Goal: Obtain resource: Obtain resource

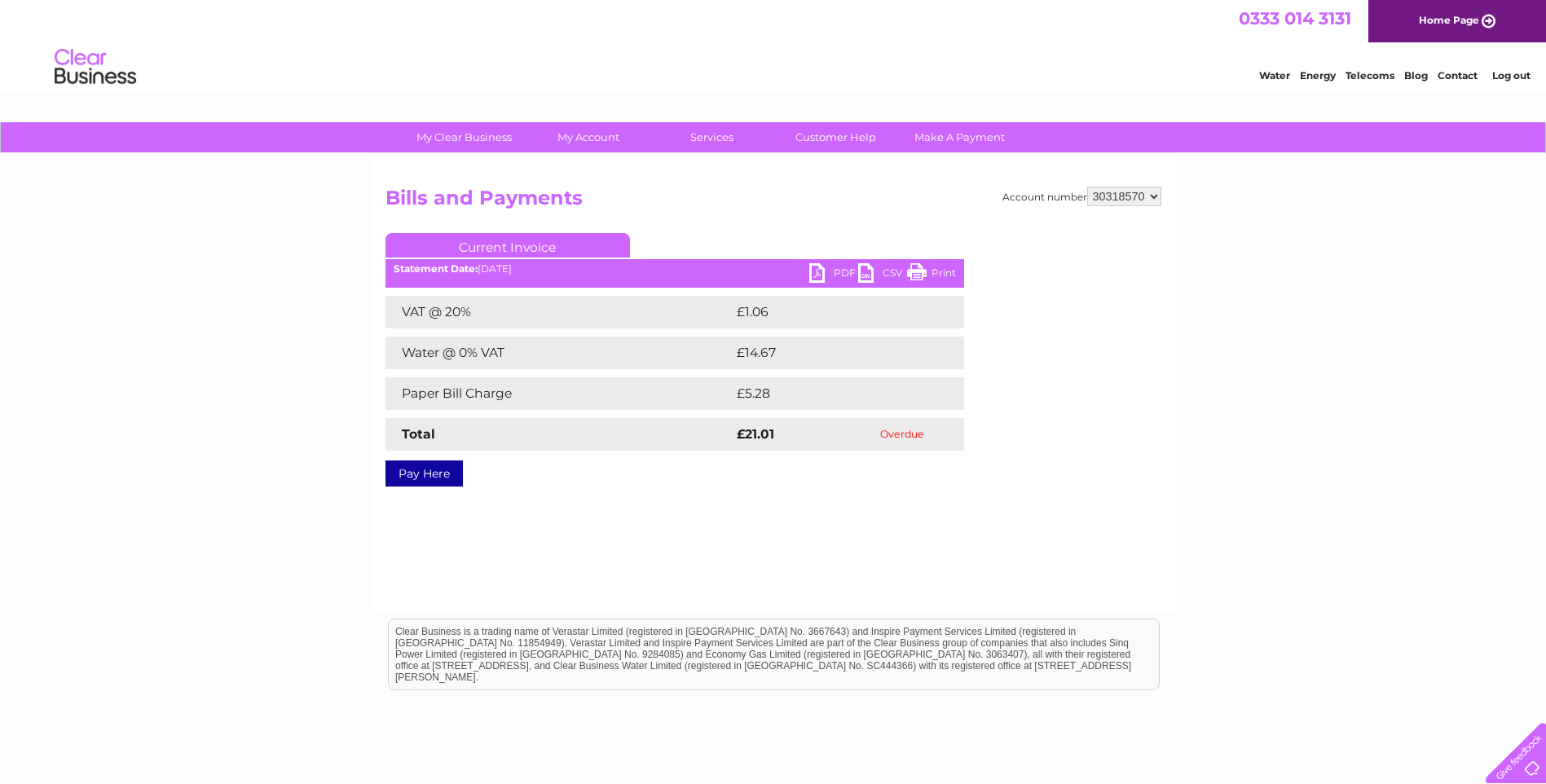
click at [1109, 194] on select "30293122 30318570" at bounding box center [1124, 197] width 74 height 19
select select "30293122"
click at [1087, 187] on select "30293122 30318570" at bounding box center [1124, 197] width 74 height 19
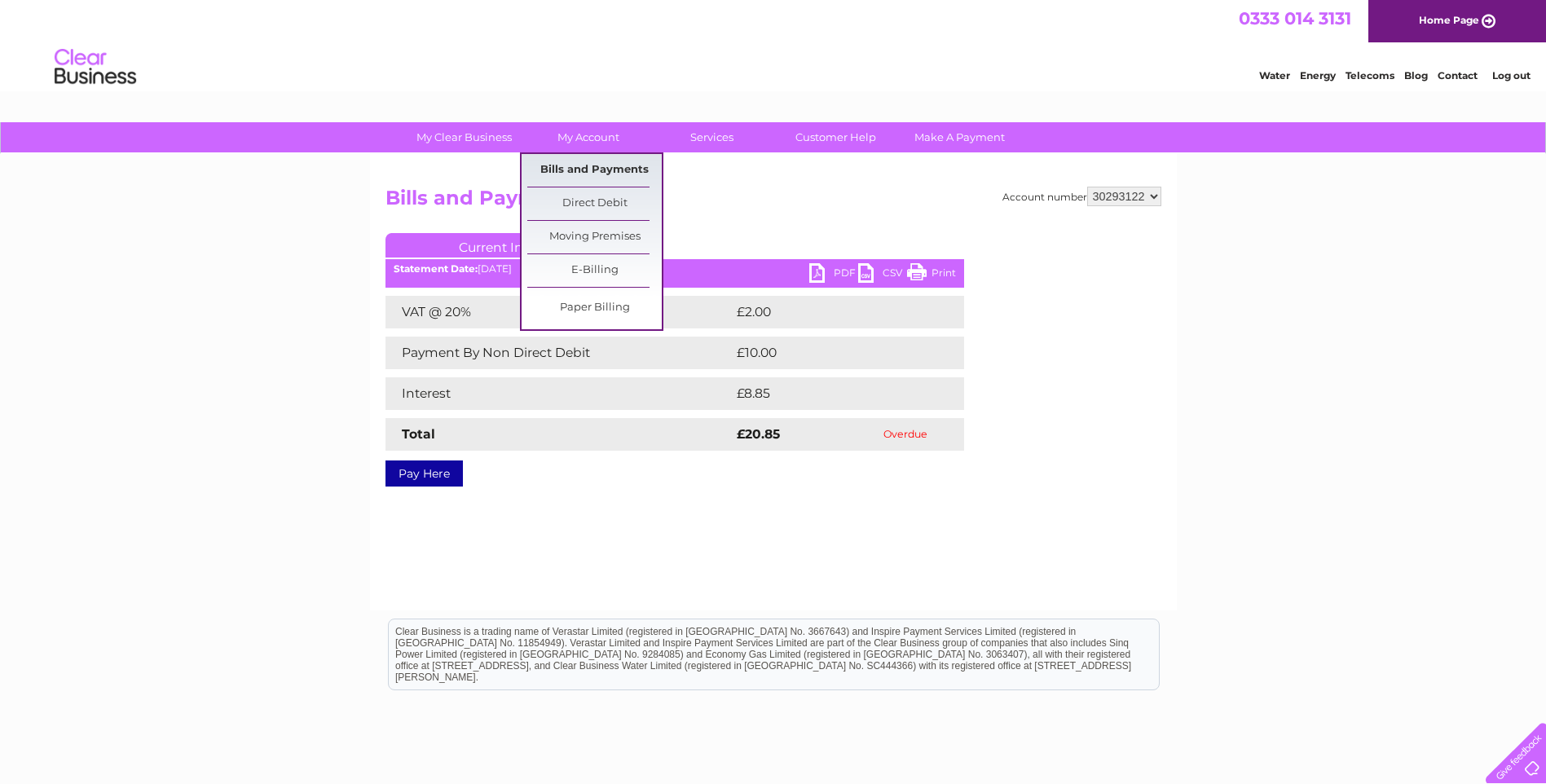
click at [579, 174] on link "Bills and Payments" at bounding box center [594, 170] width 134 height 33
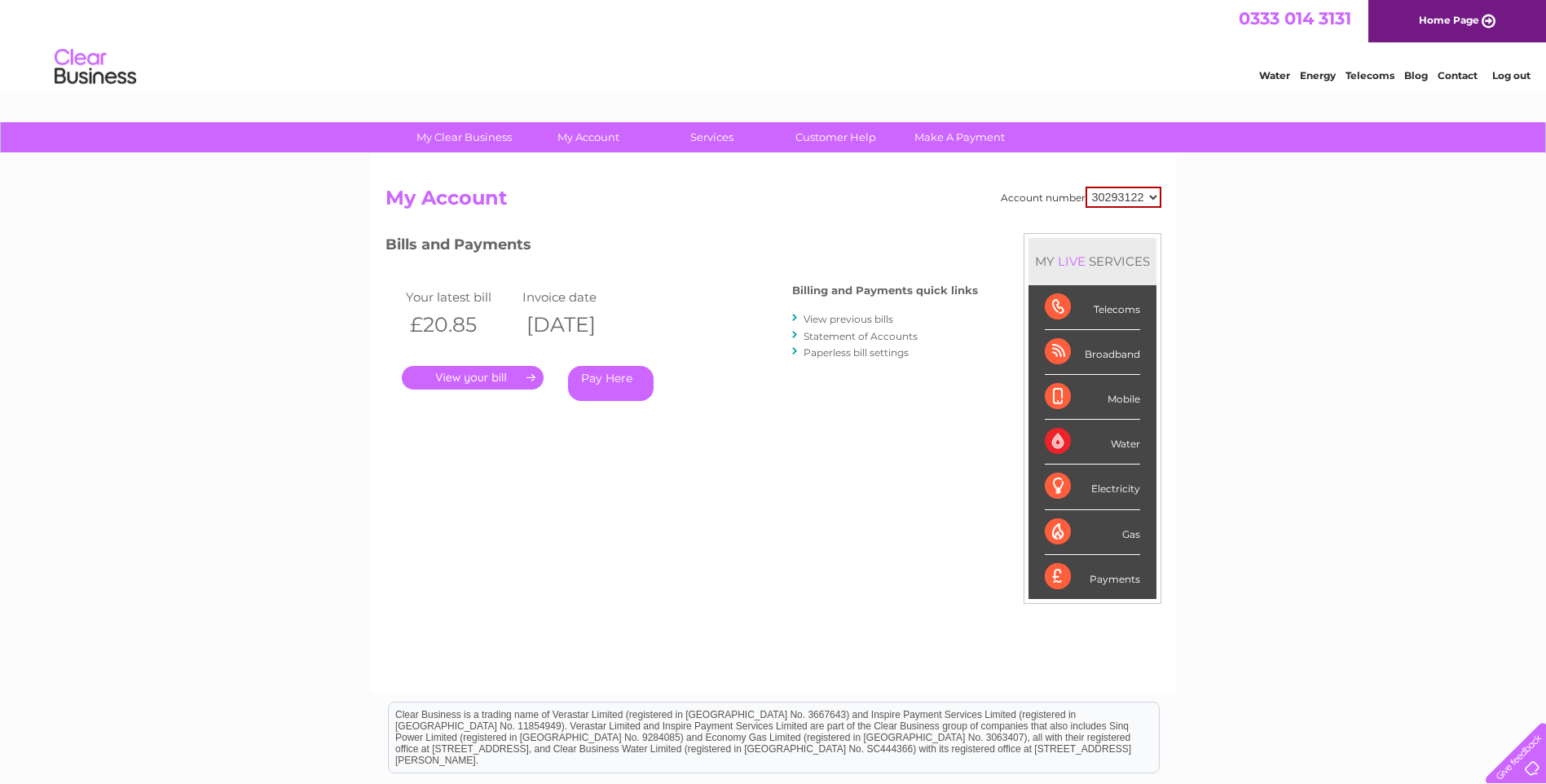
click at [865, 321] on link "View previous bills" at bounding box center [848, 319] width 90 height 12
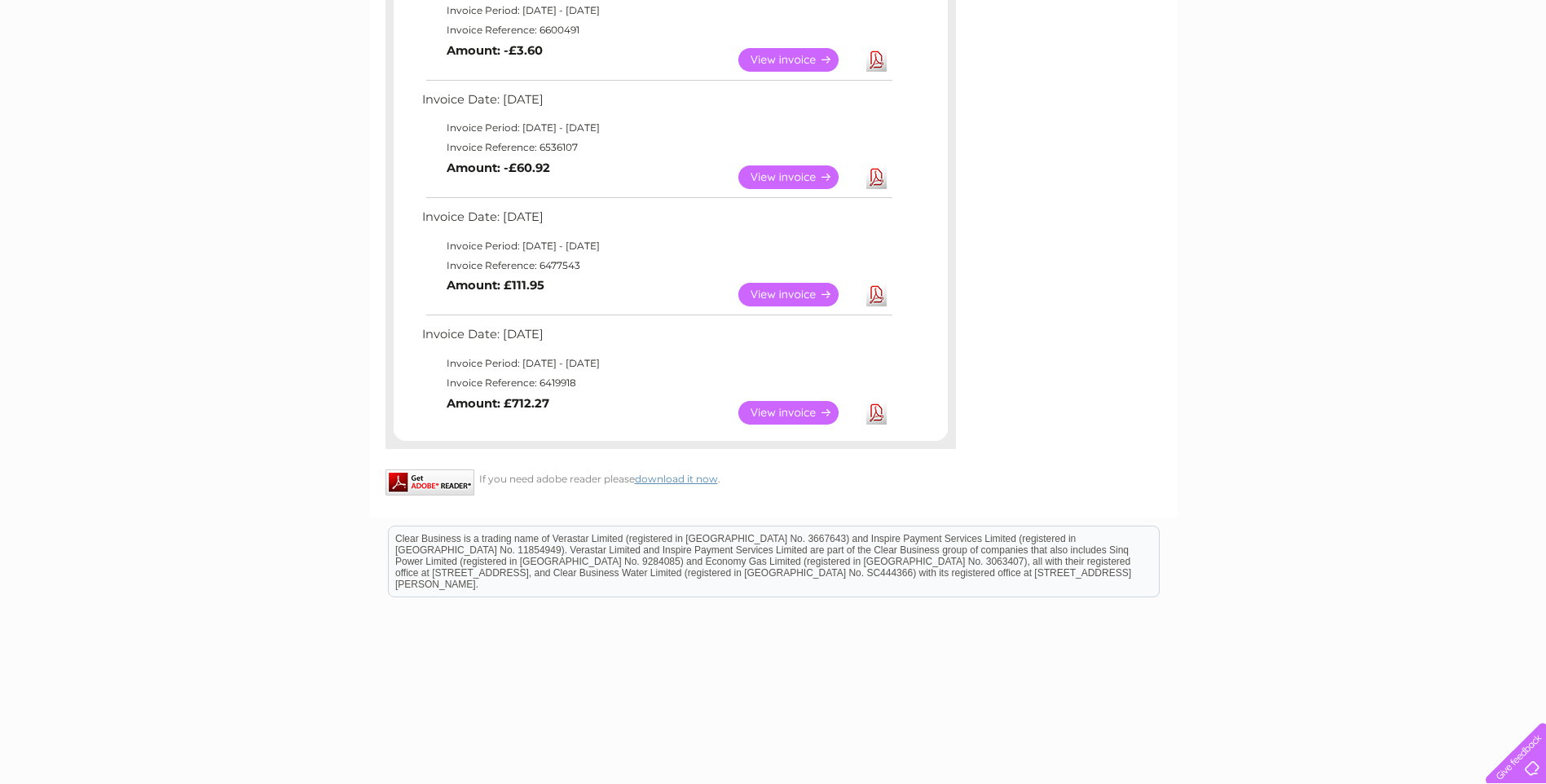
scroll to position [594, 0]
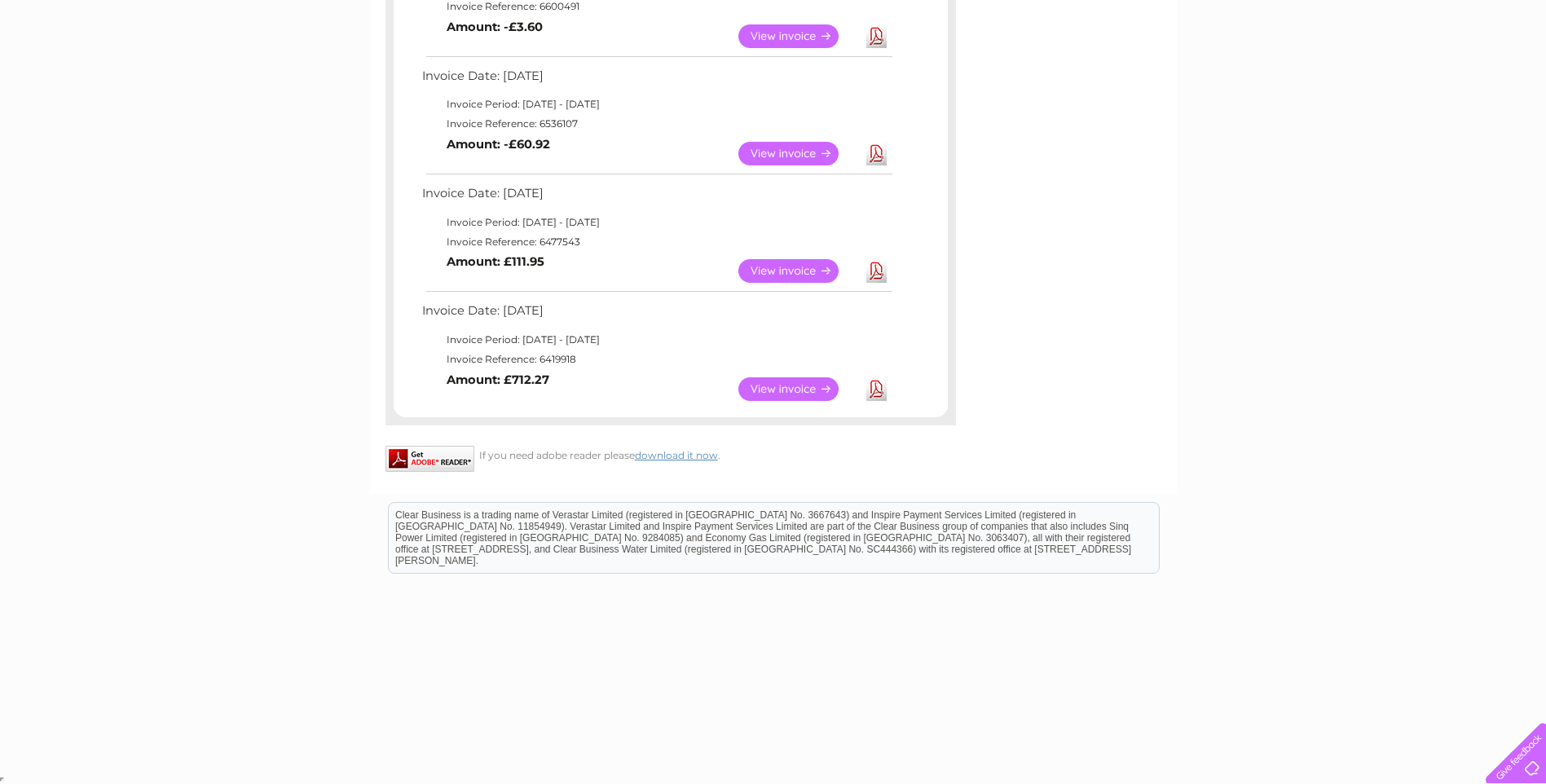
click at [782, 382] on link "View" at bounding box center [798, 389] width 120 height 24
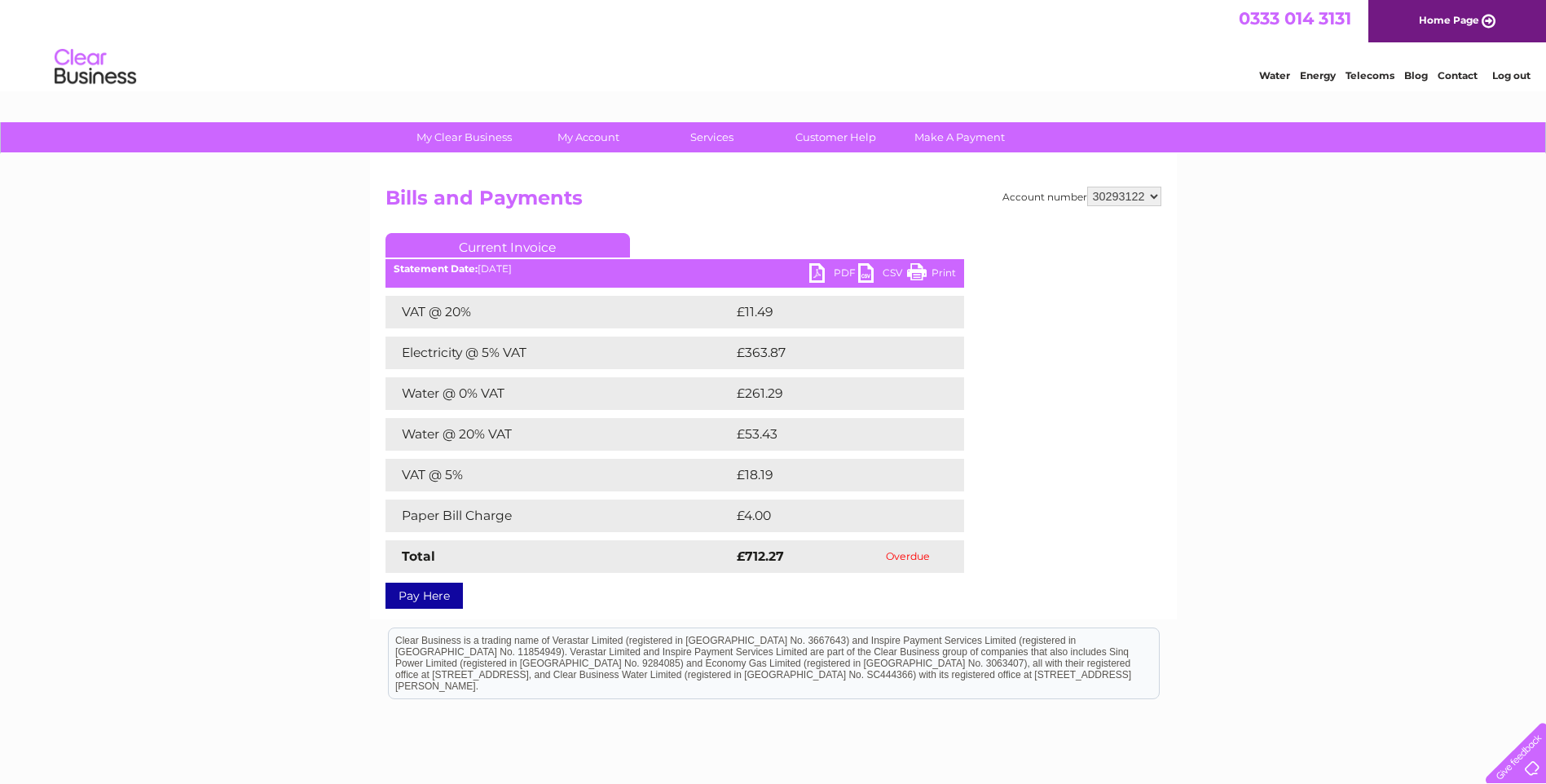
click at [836, 267] on link "PDF" at bounding box center [833, 275] width 49 height 24
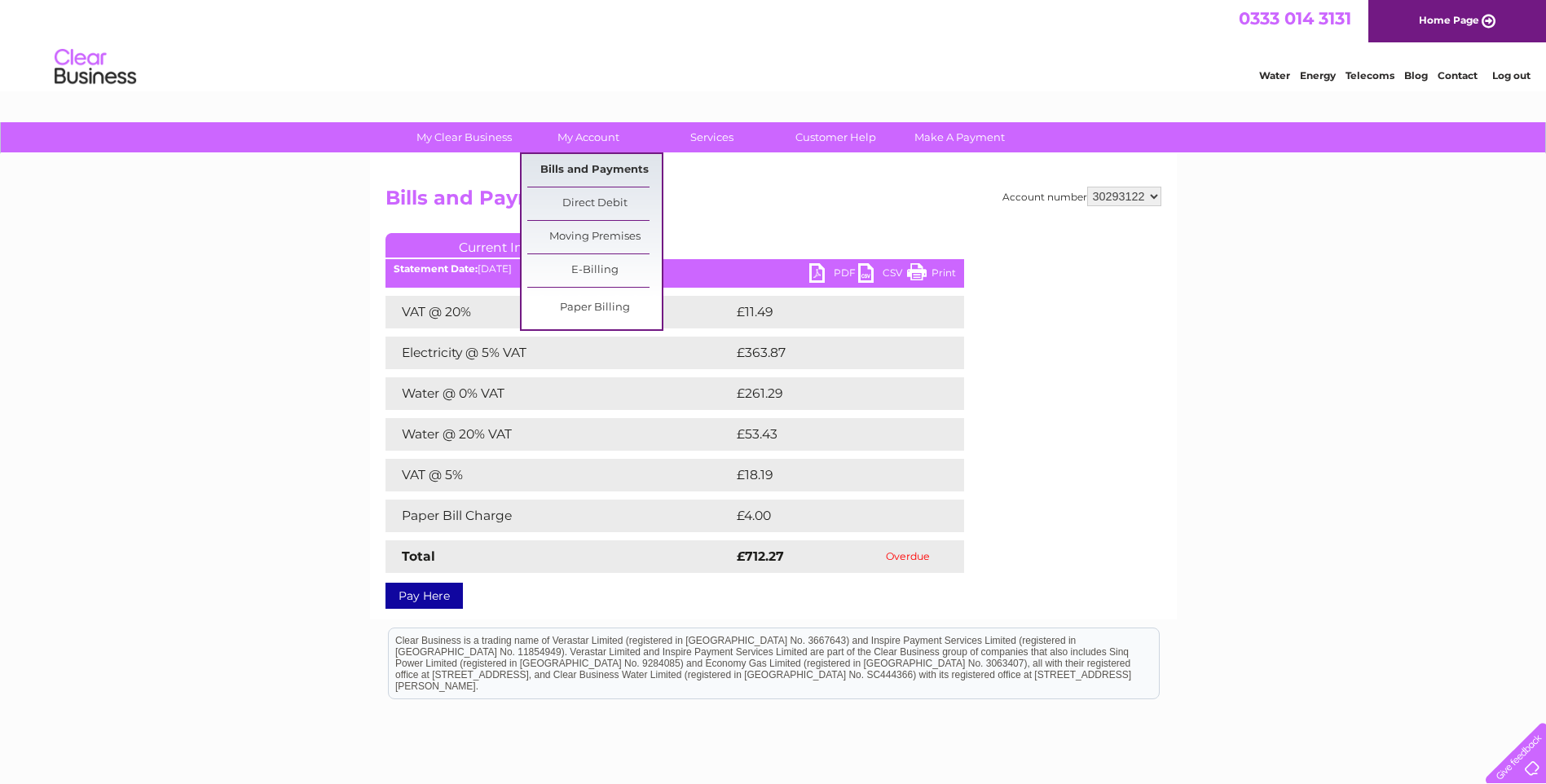
click at [591, 163] on link "Bills and Payments" at bounding box center [594, 170] width 134 height 33
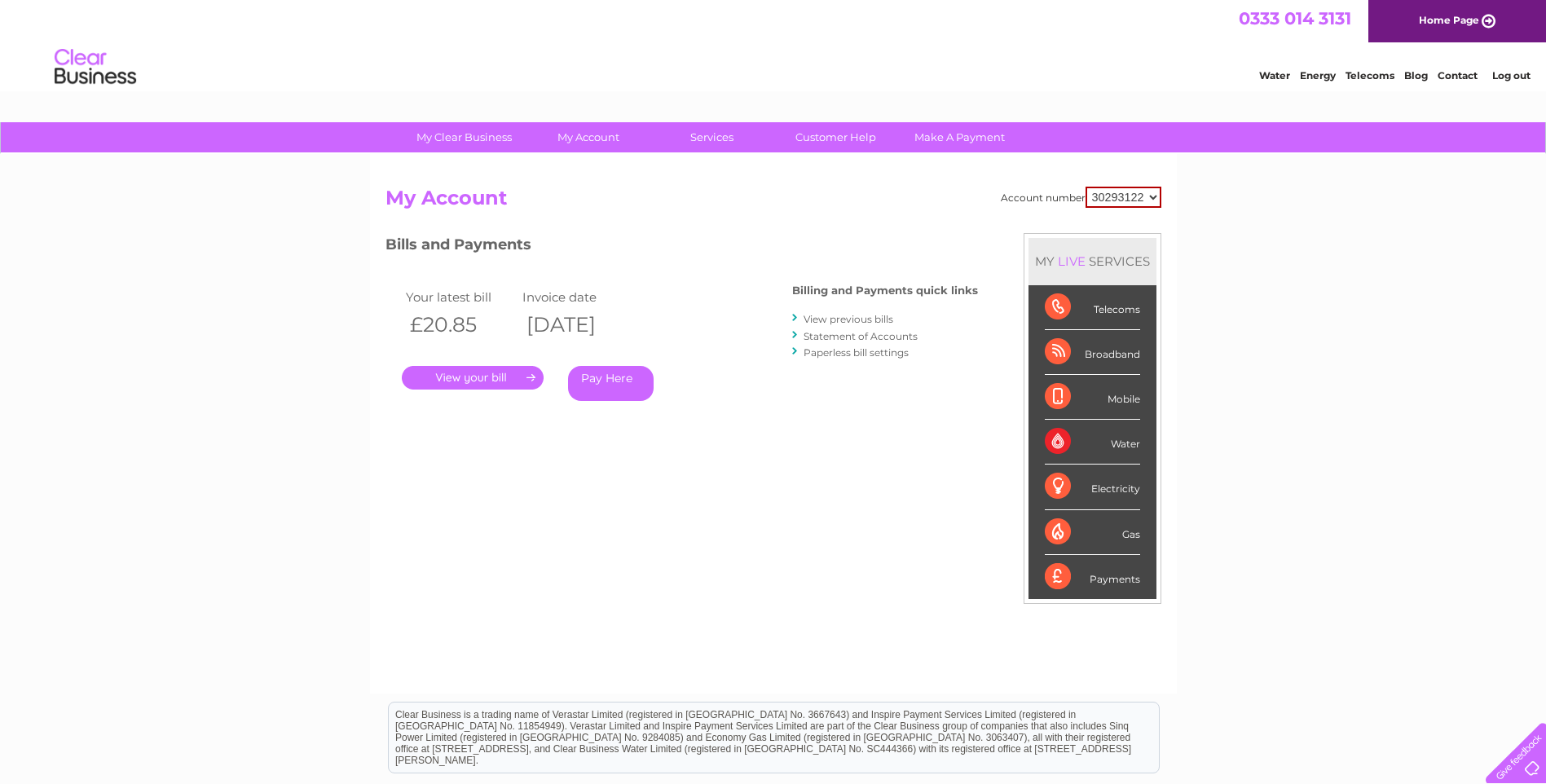
click at [830, 319] on link "View previous bills" at bounding box center [848, 319] width 90 height 12
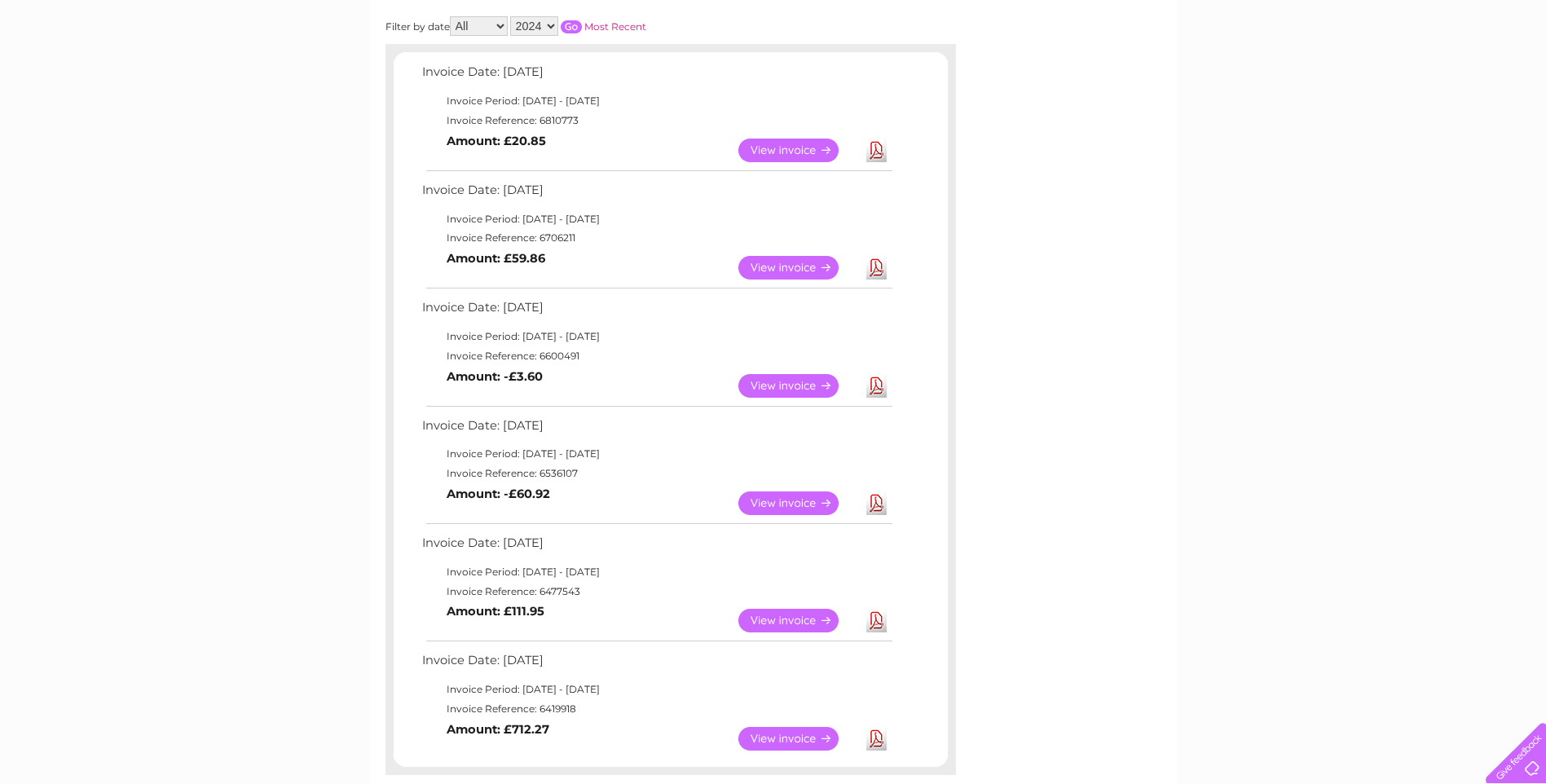
scroll to position [489, 0]
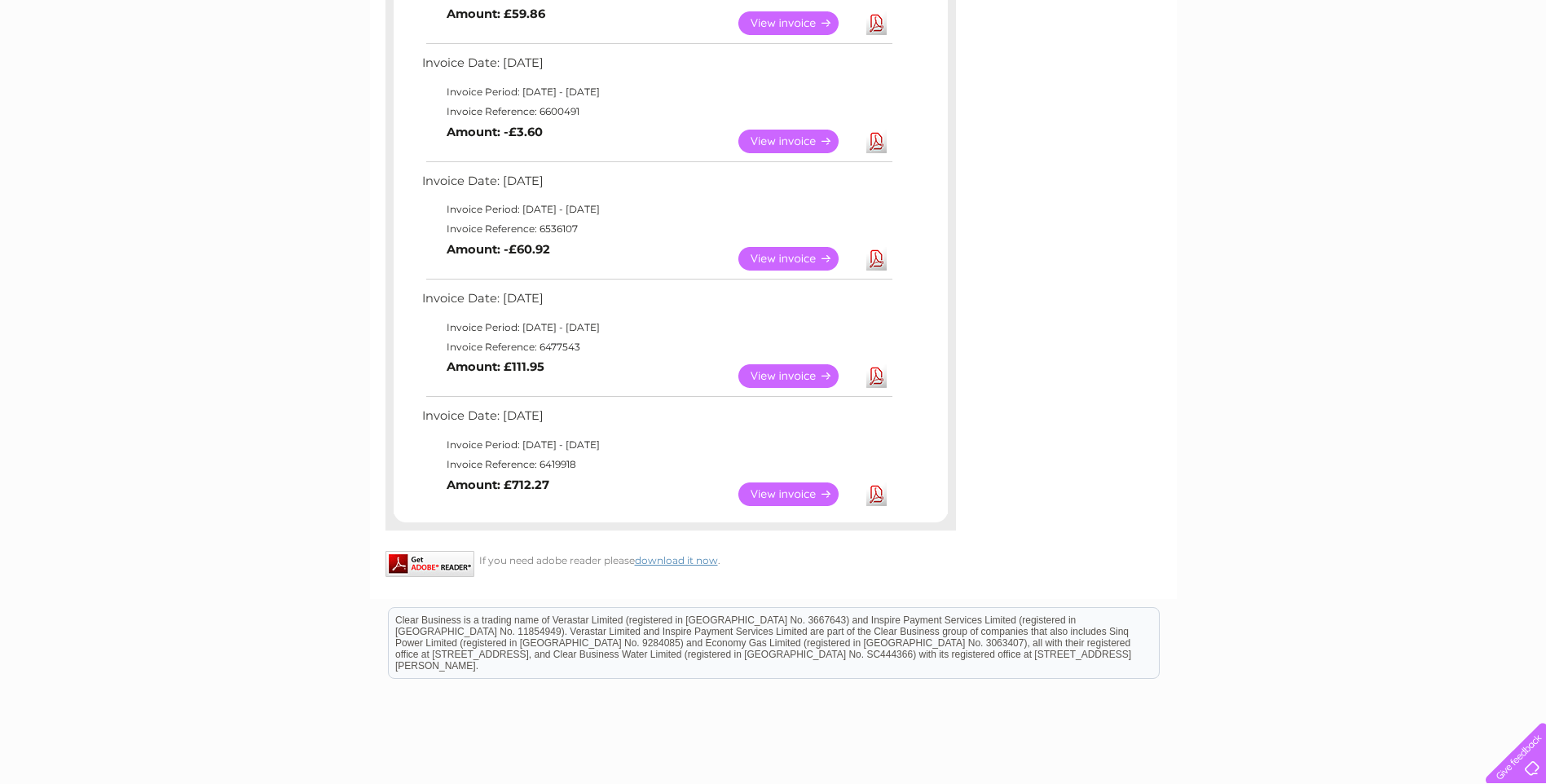
click at [779, 382] on link "View" at bounding box center [798, 376] width 120 height 24
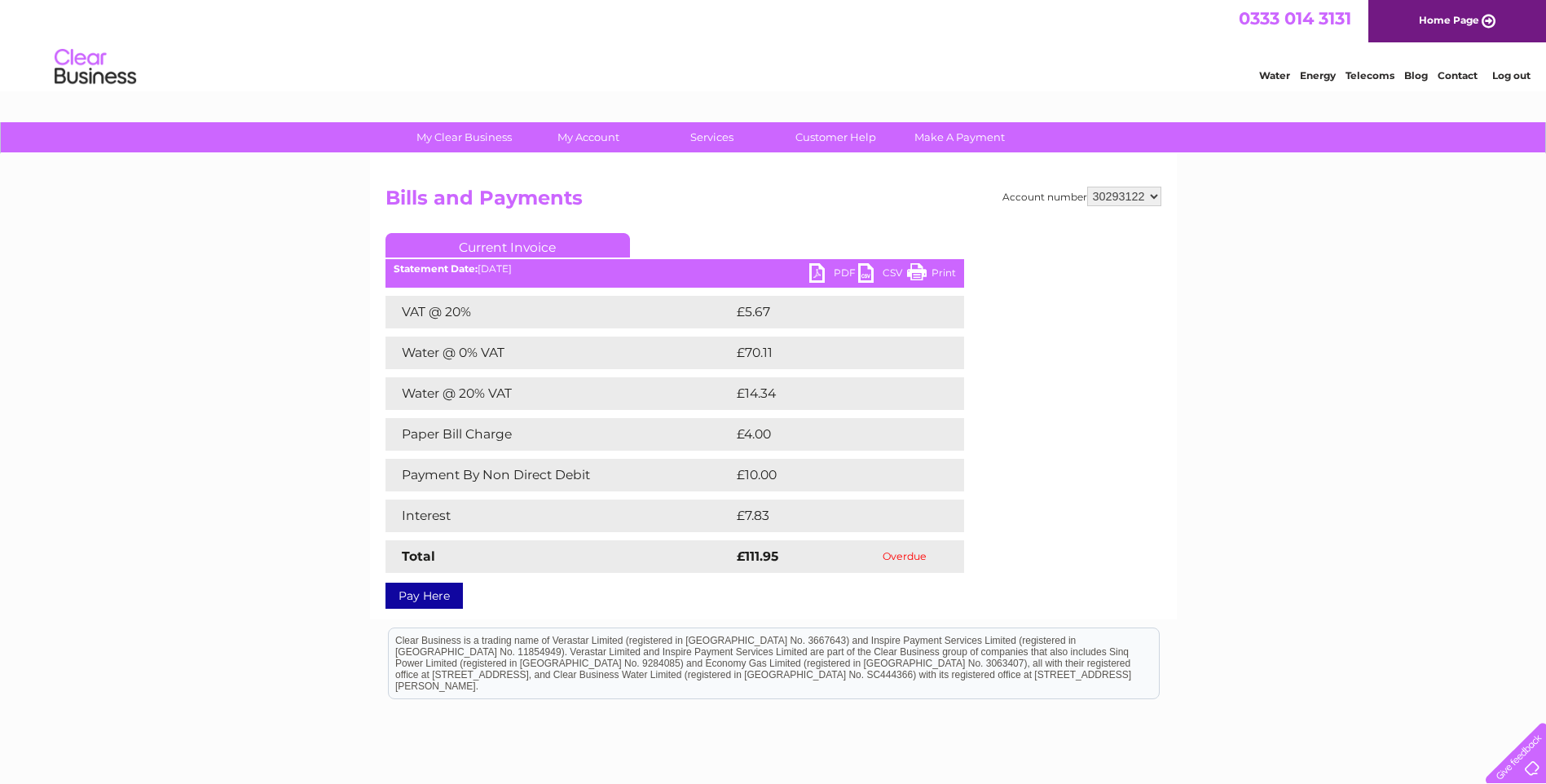
click at [823, 272] on link "PDF" at bounding box center [833, 275] width 49 height 24
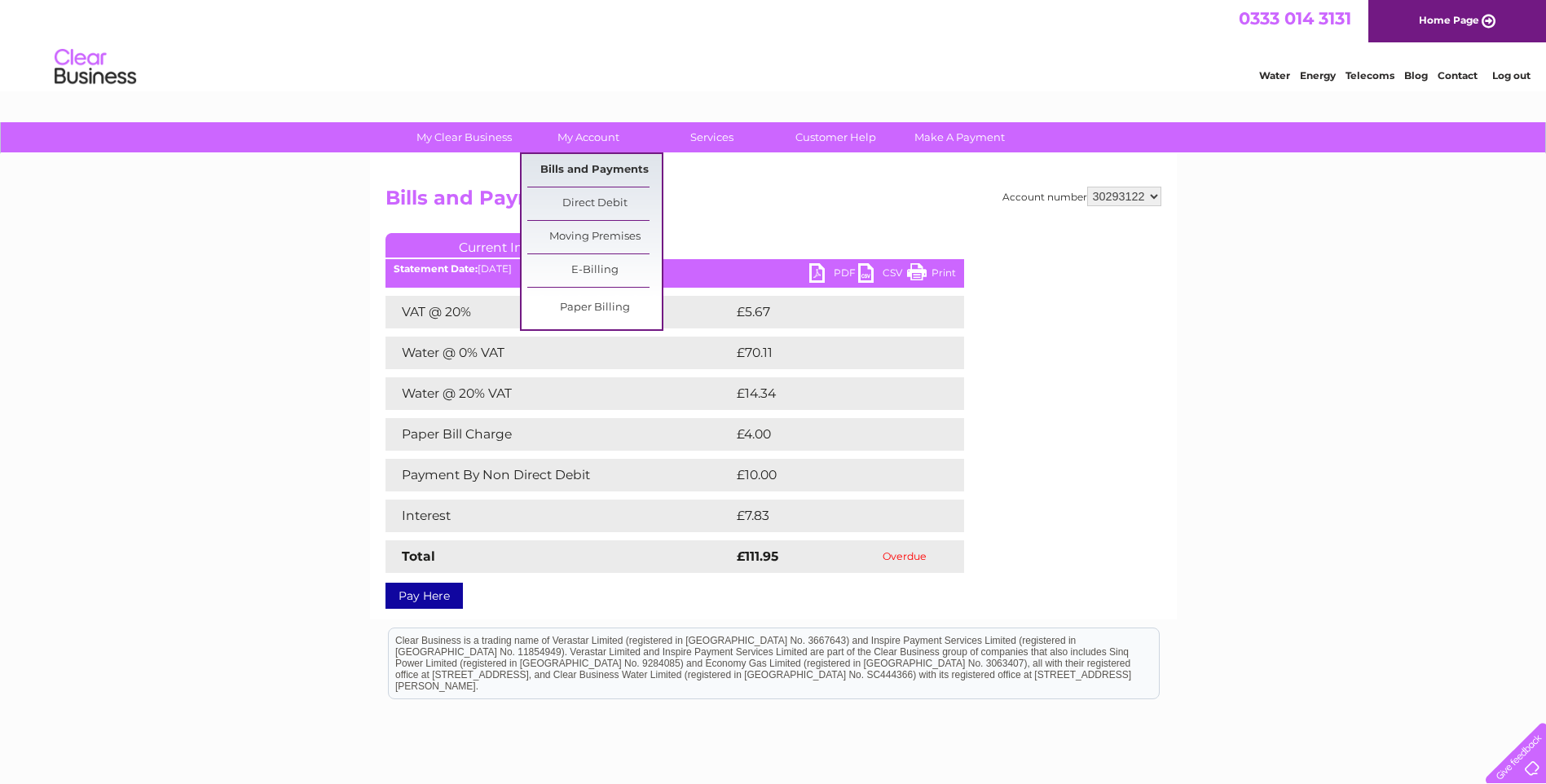
click at [605, 179] on link "Bills and Payments" at bounding box center [594, 170] width 134 height 33
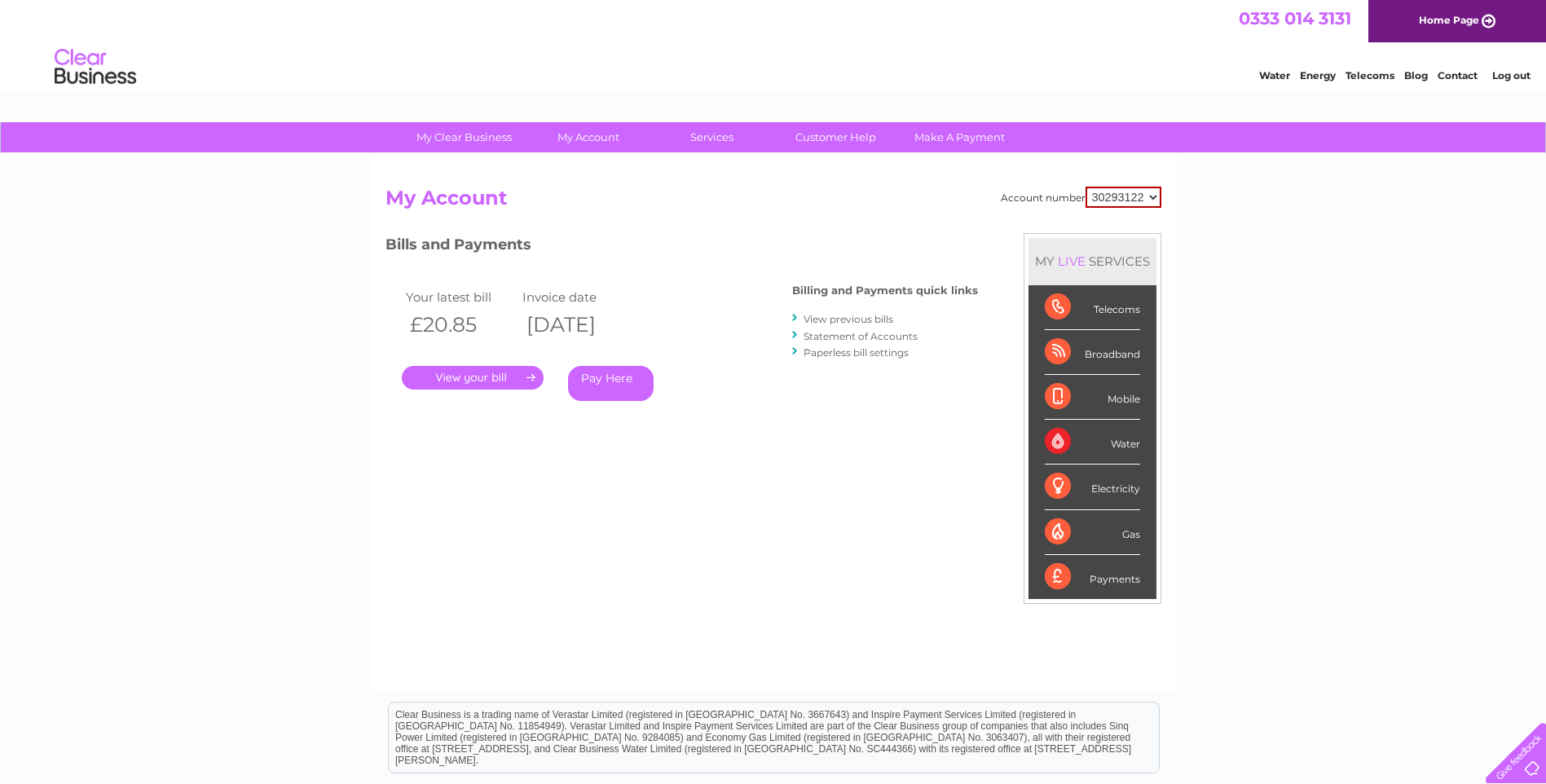
click at [866, 318] on link "View previous bills" at bounding box center [848, 319] width 90 height 12
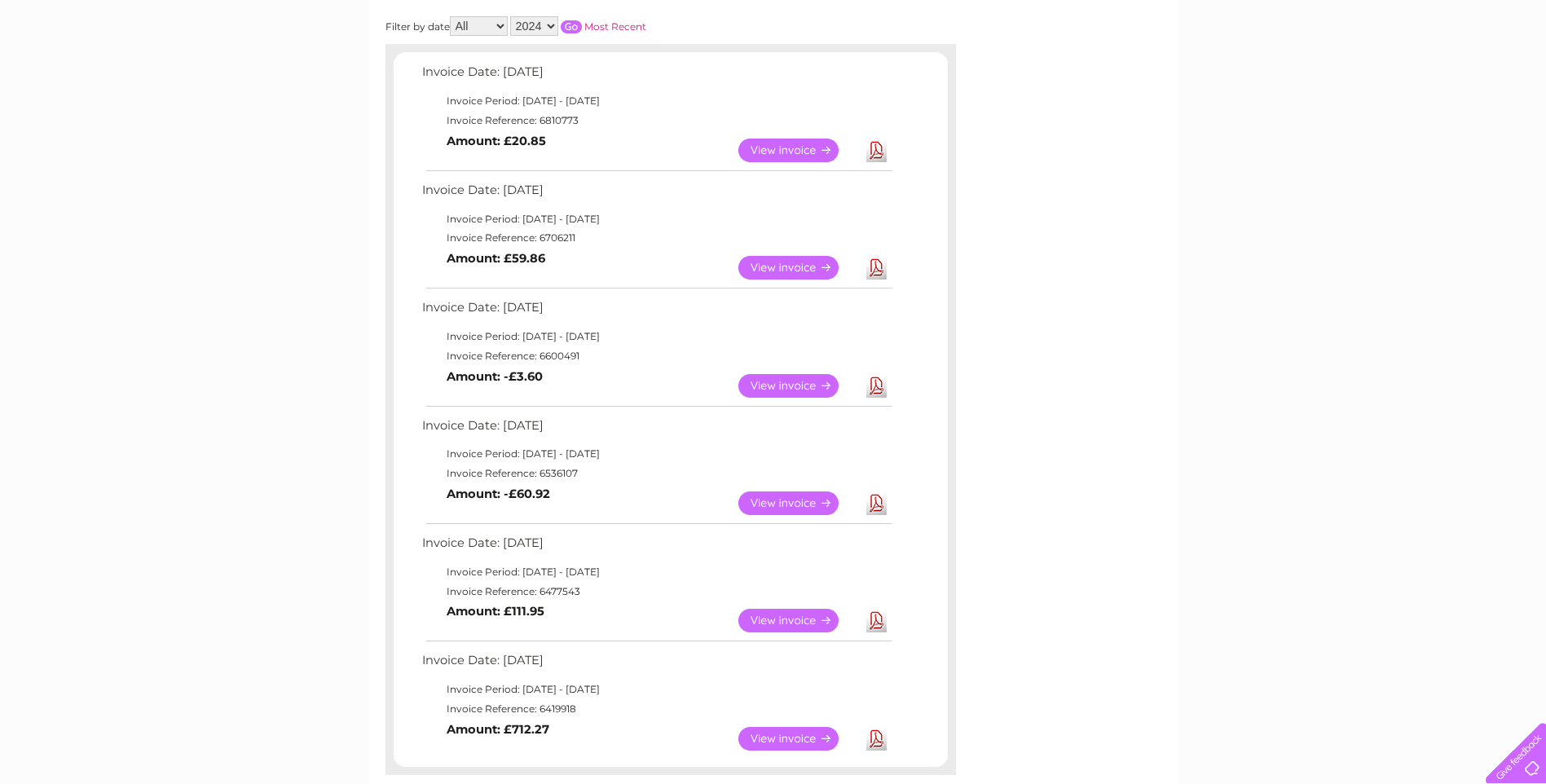
scroll to position [326, 0]
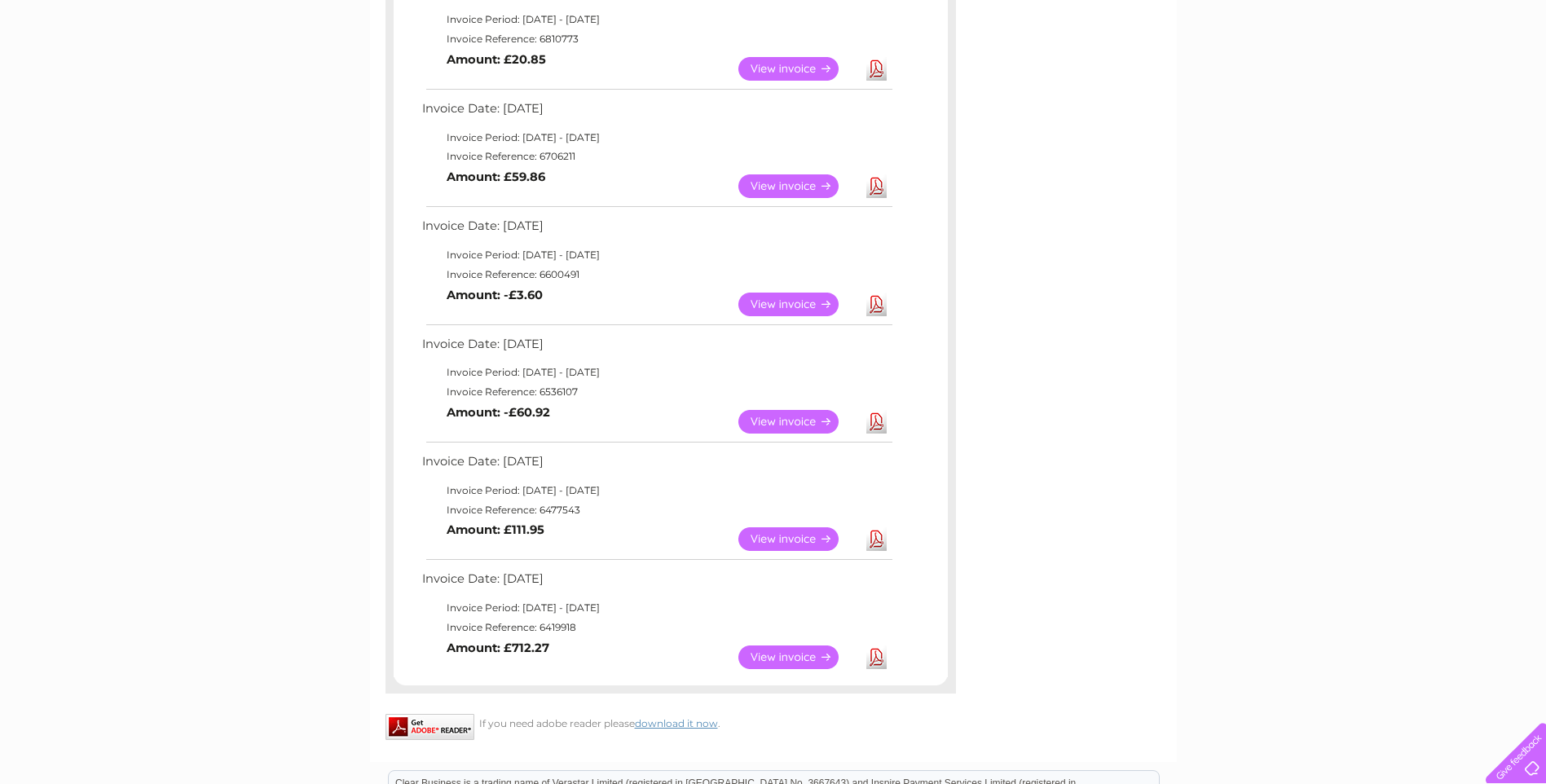
click at [788, 415] on link "View" at bounding box center [798, 422] width 120 height 24
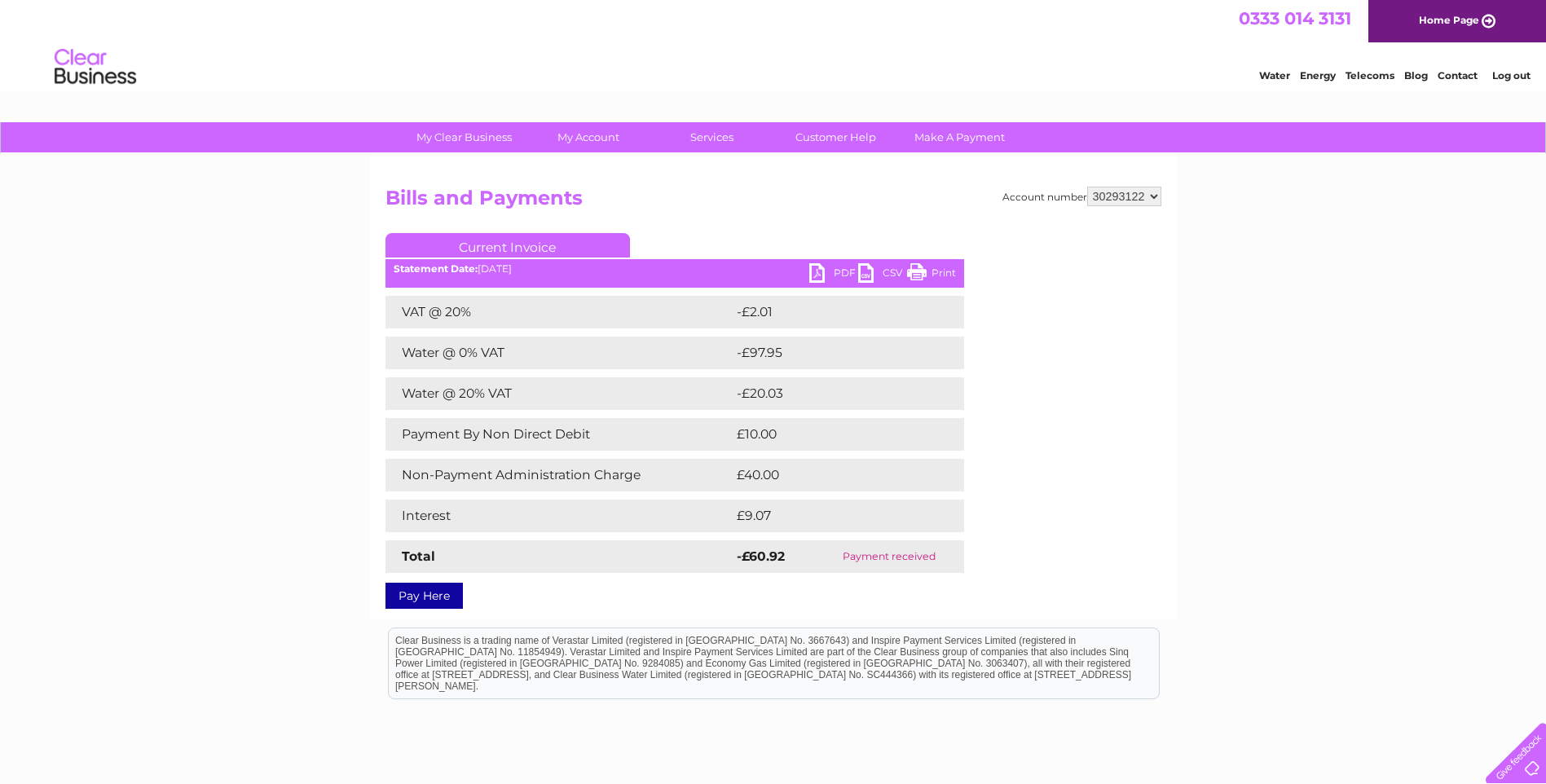
click at [823, 278] on link "PDF" at bounding box center [833, 275] width 49 height 24
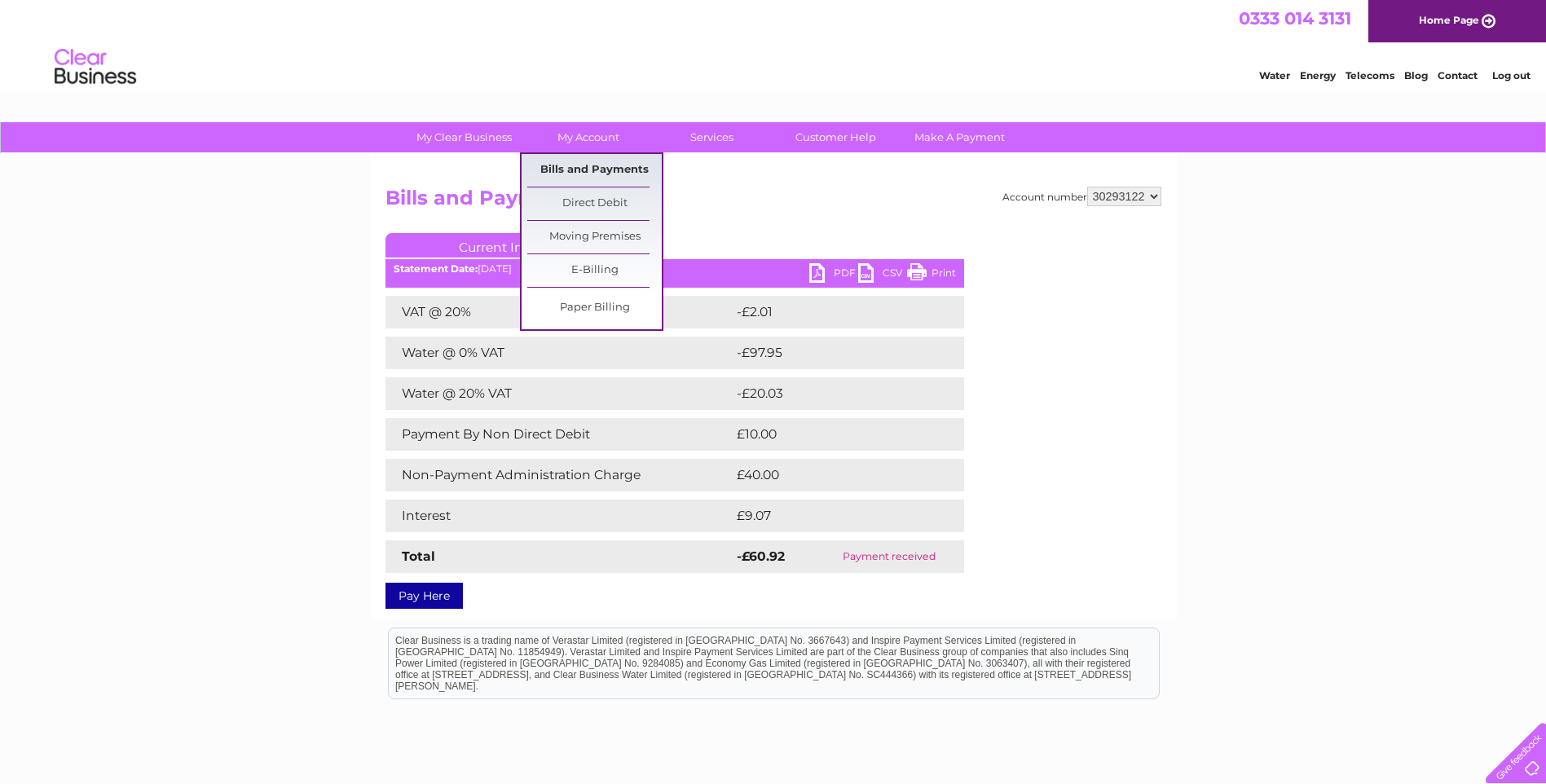
click at [574, 164] on link "Bills and Payments" at bounding box center [594, 170] width 134 height 33
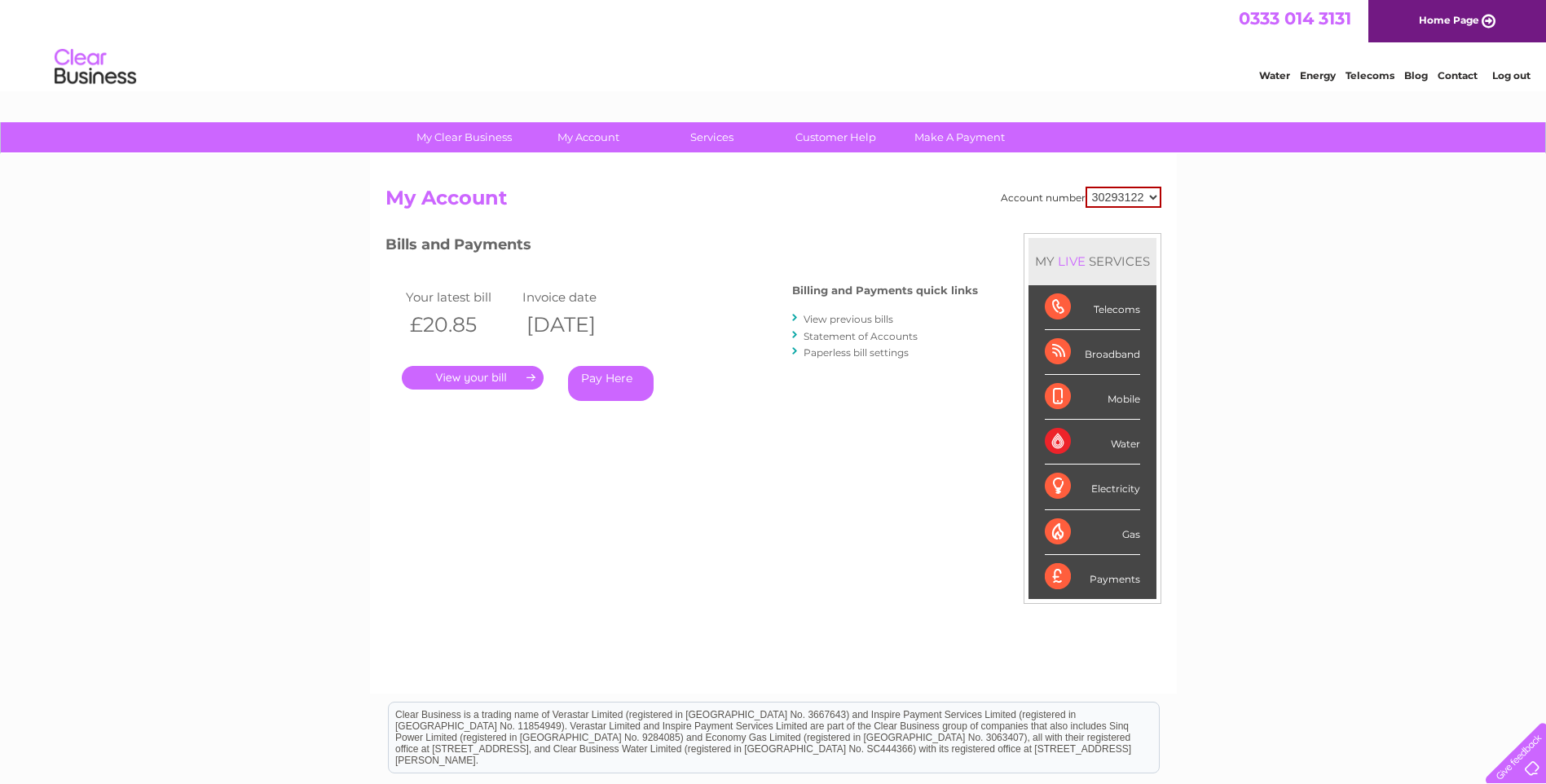
click at [853, 315] on link "View previous bills" at bounding box center [848, 319] width 90 height 12
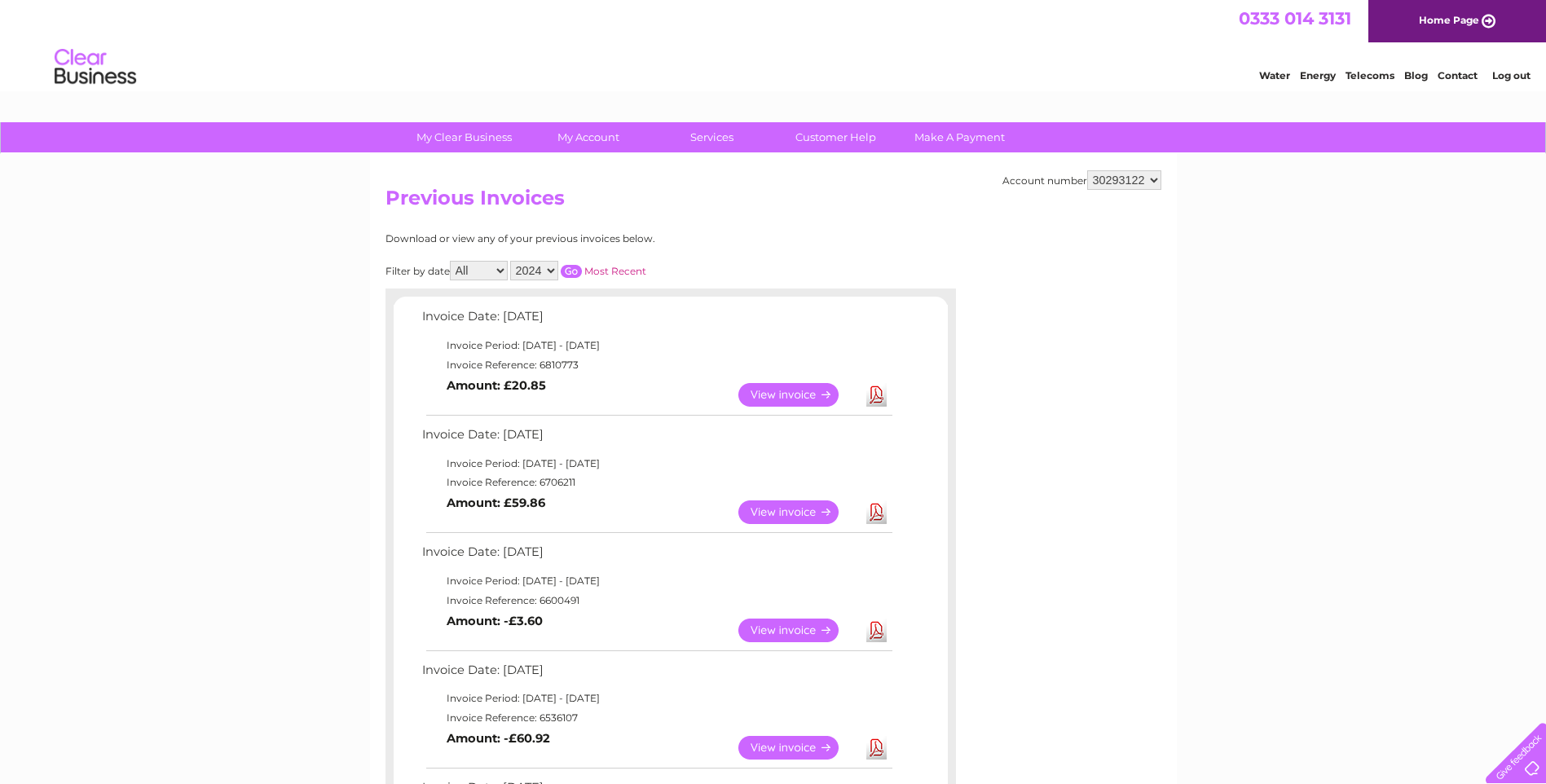
scroll to position [244, 0]
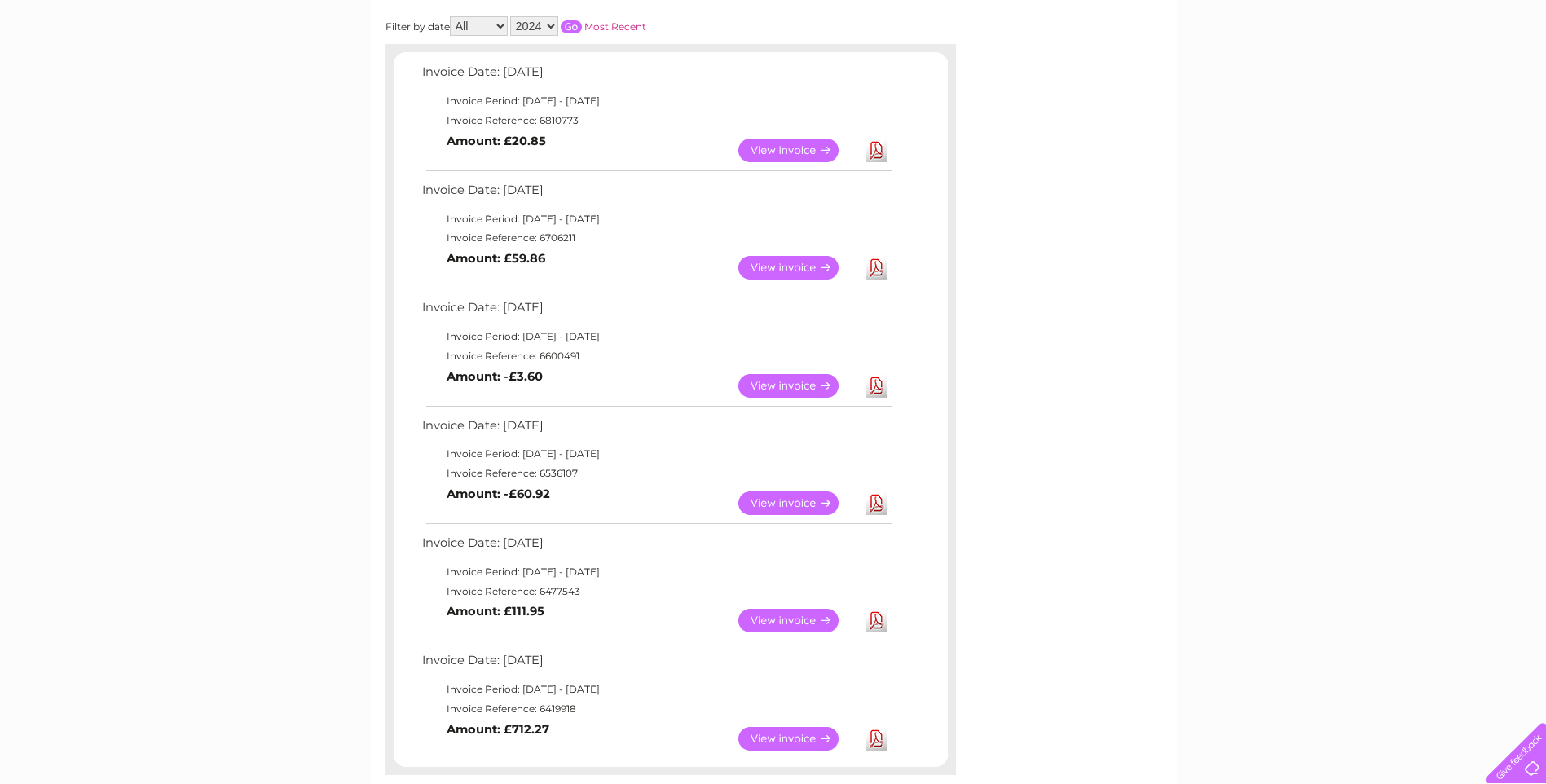
click at [786, 377] on link "View" at bounding box center [798, 385] width 120 height 24
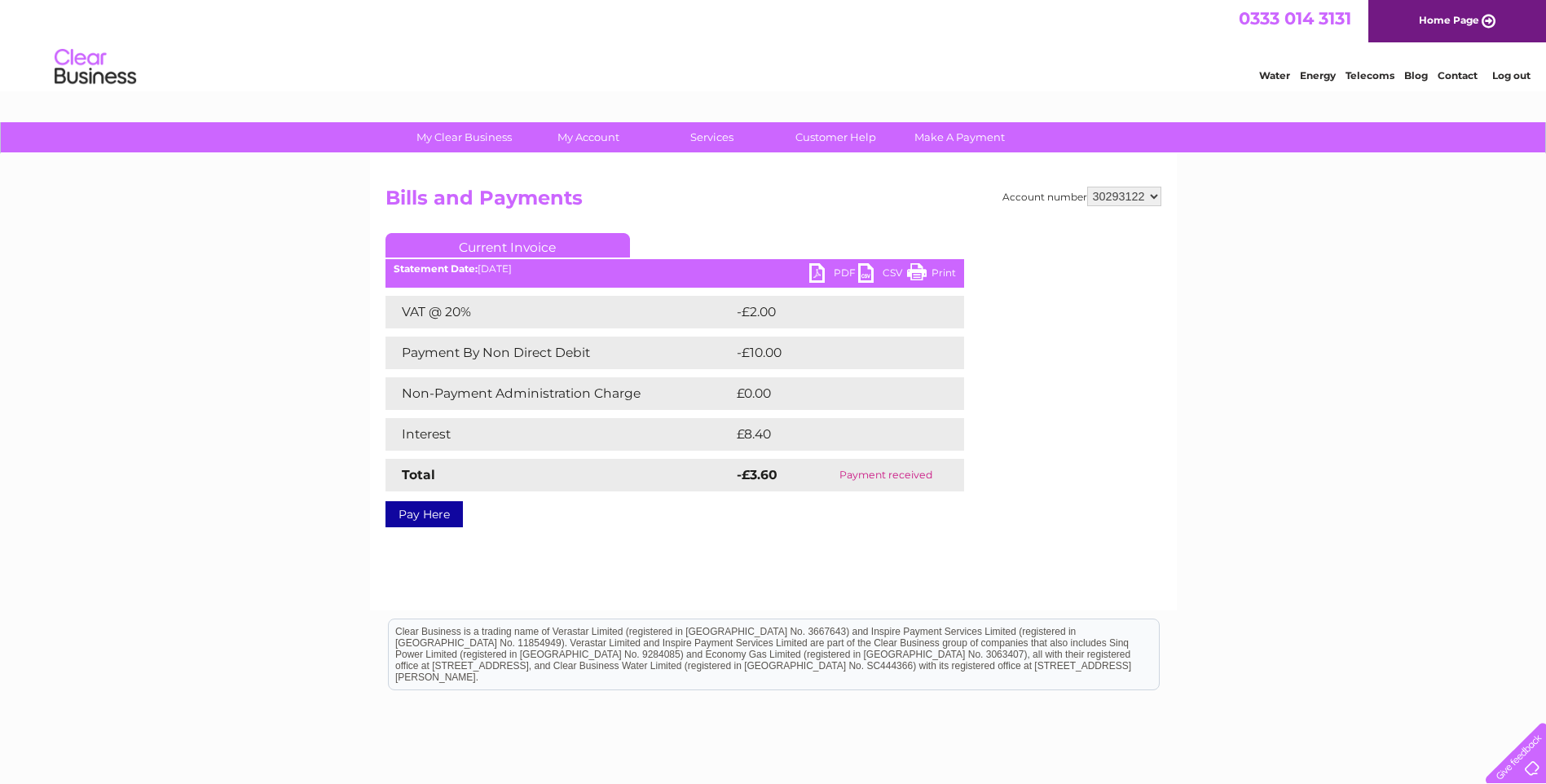
click at [820, 270] on link "PDF" at bounding box center [833, 275] width 49 height 24
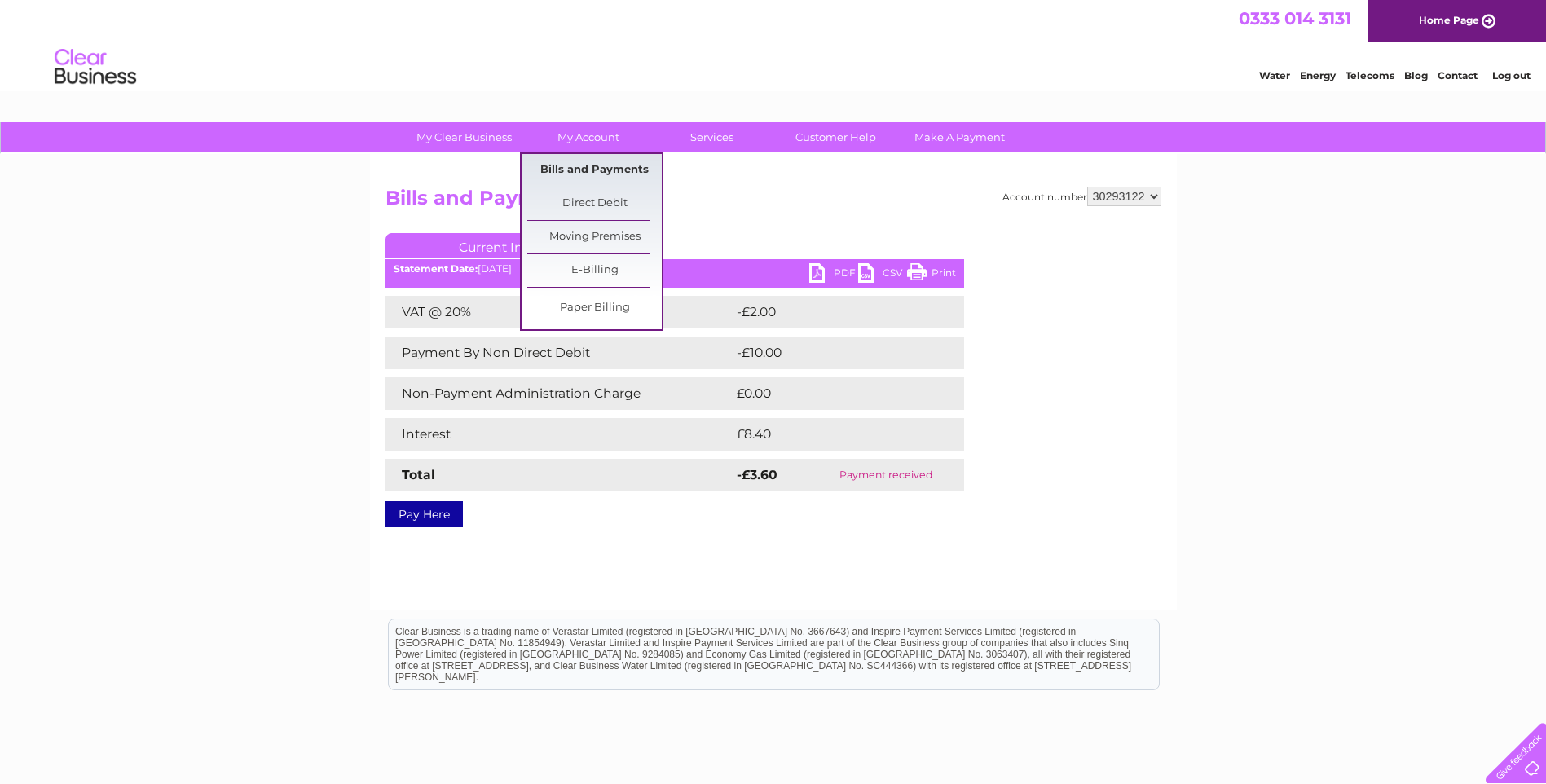
click at [597, 165] on link "Bills and Payments" at bounding box center [594, 170] width 134 height 33
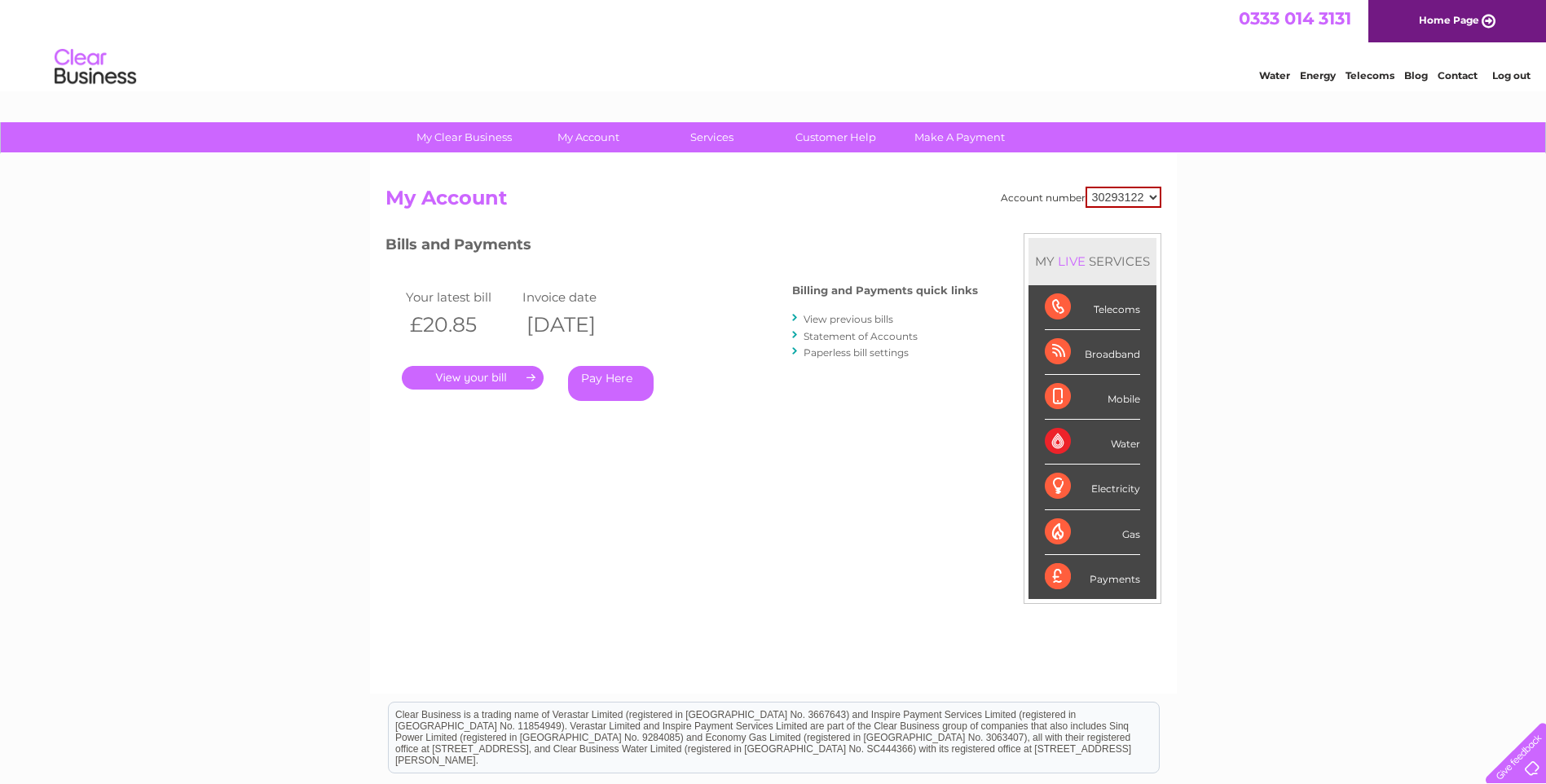
click at [830, 317] on link "View previous bills" at bounding box center [848, 319] width 90 height 12
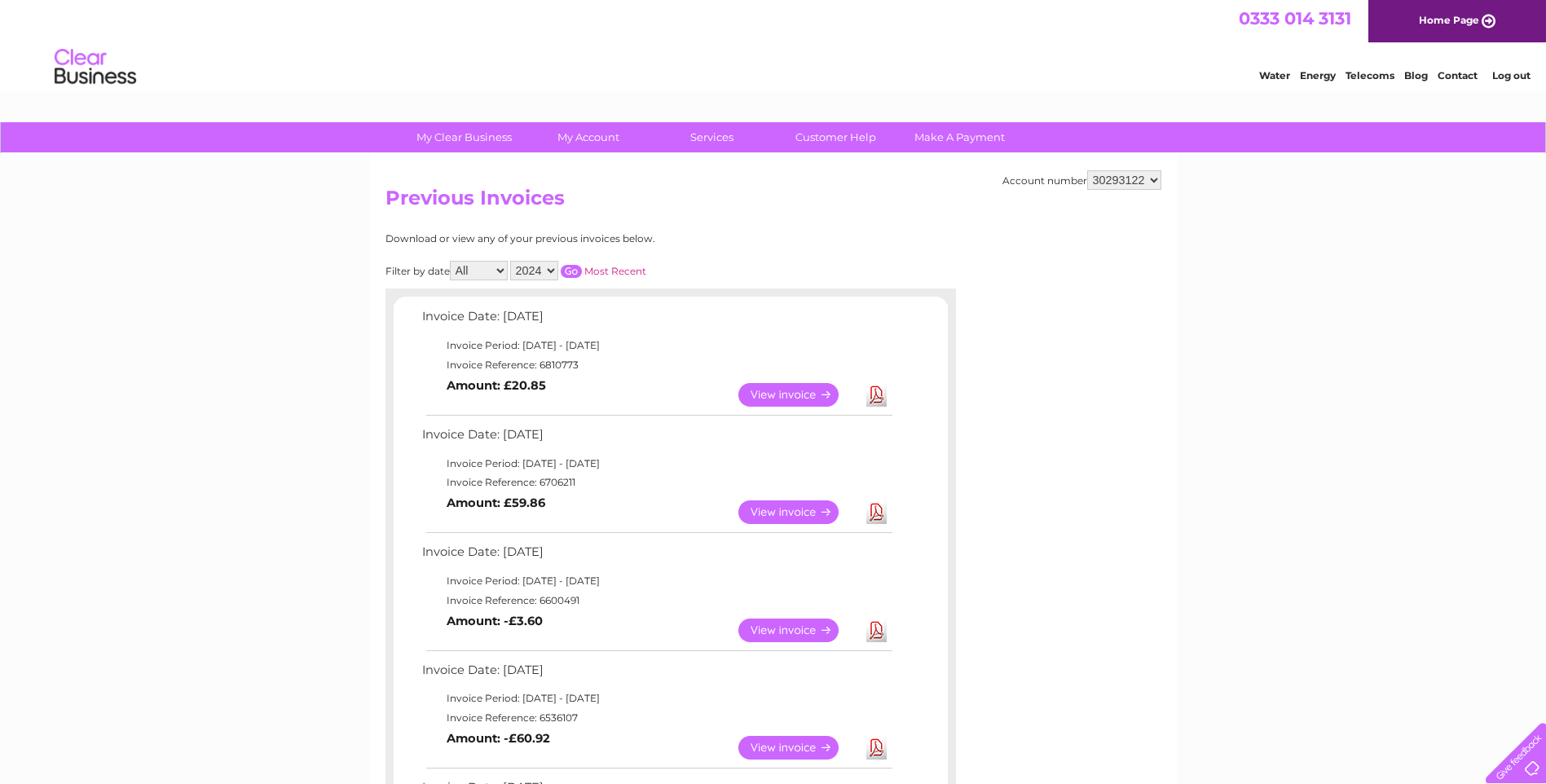
click at [803, 508] on link "View" at bounding box center [798, 511] width 120 height 24
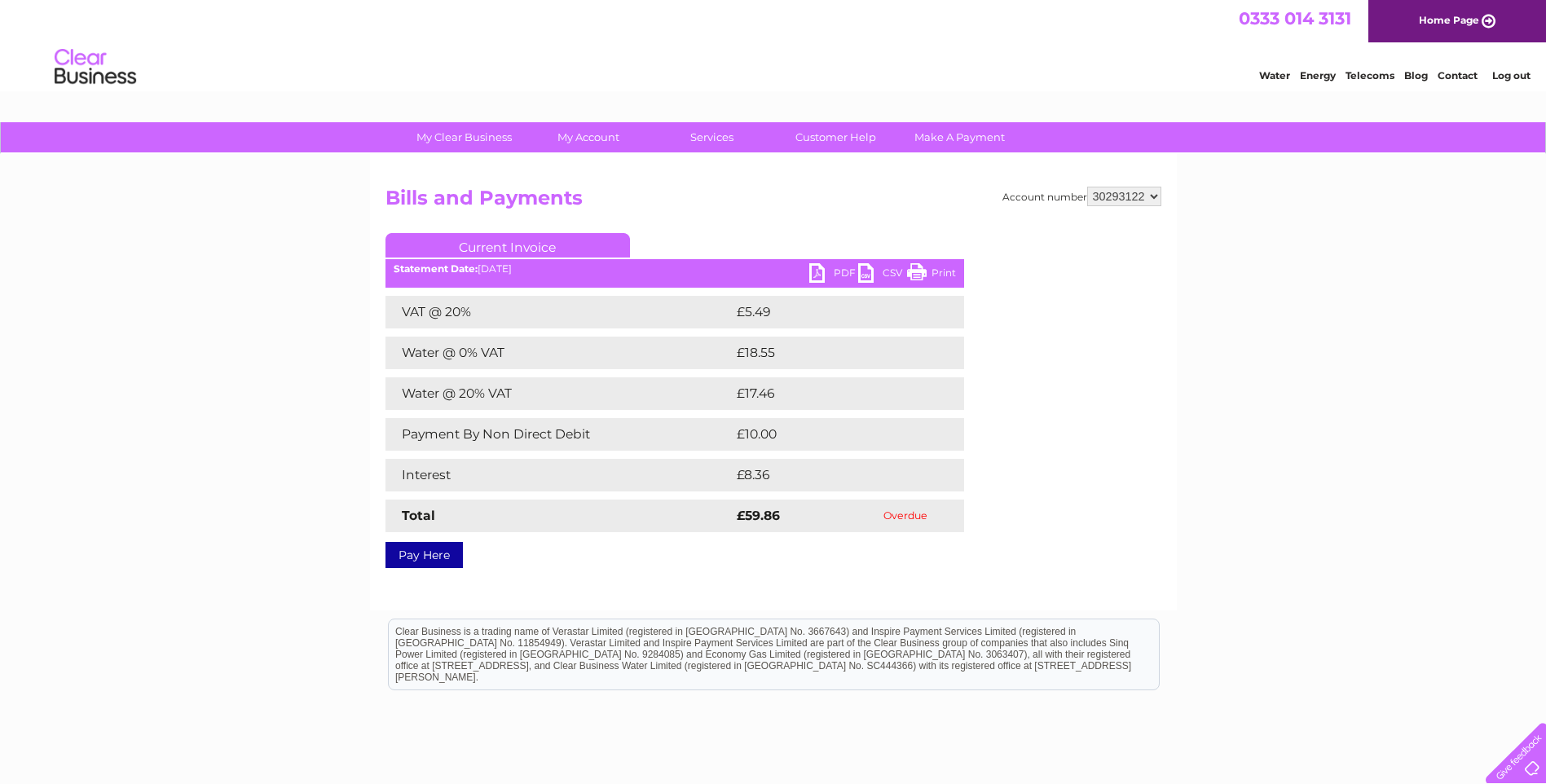
click at [829, 269] on link "PDF" at bounding box center [833, 275] width 49 height 24
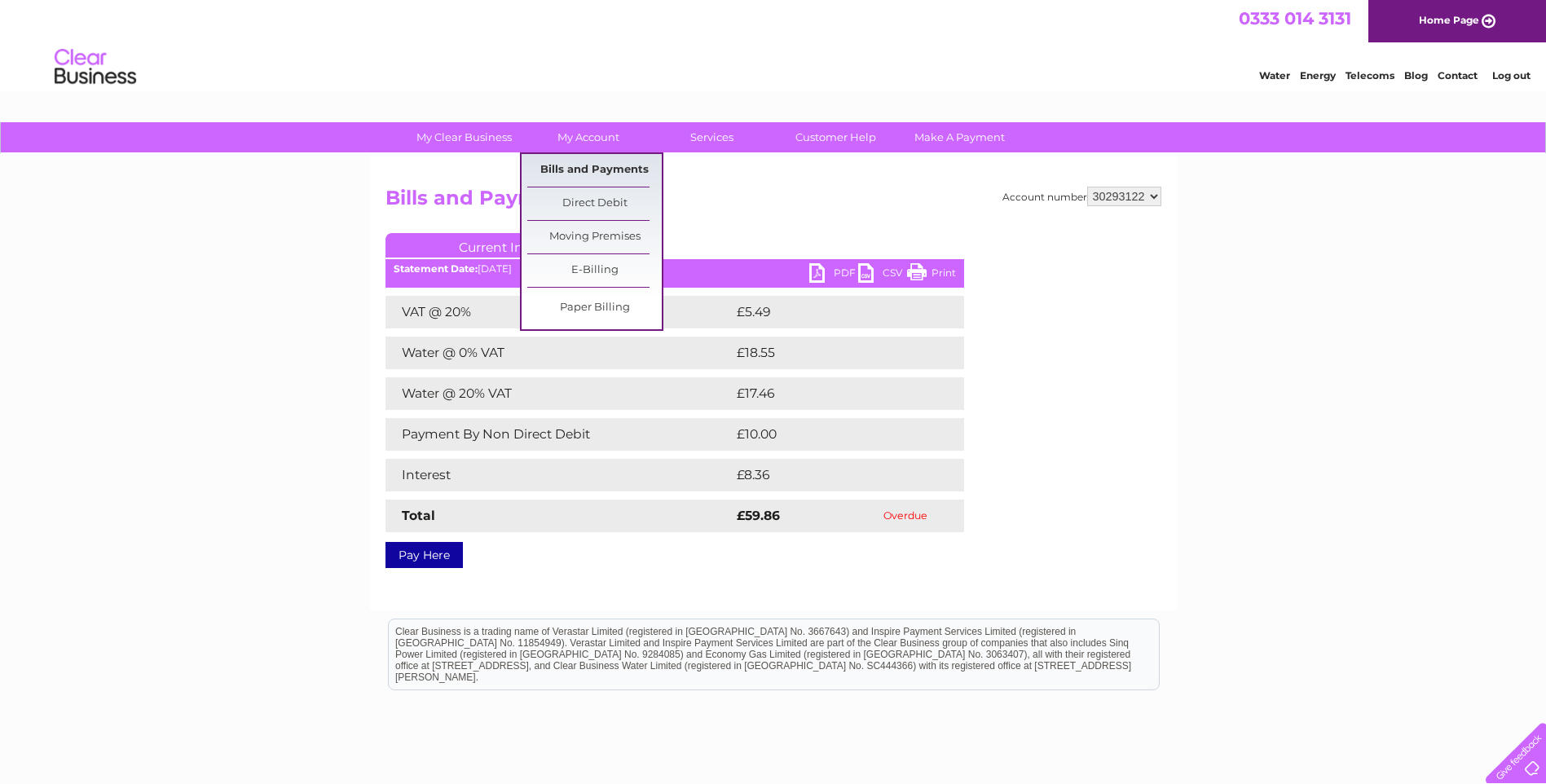
click at [599, 161] on link "Bills and Payments" at bounding box center [594, 170] width 134 height 33
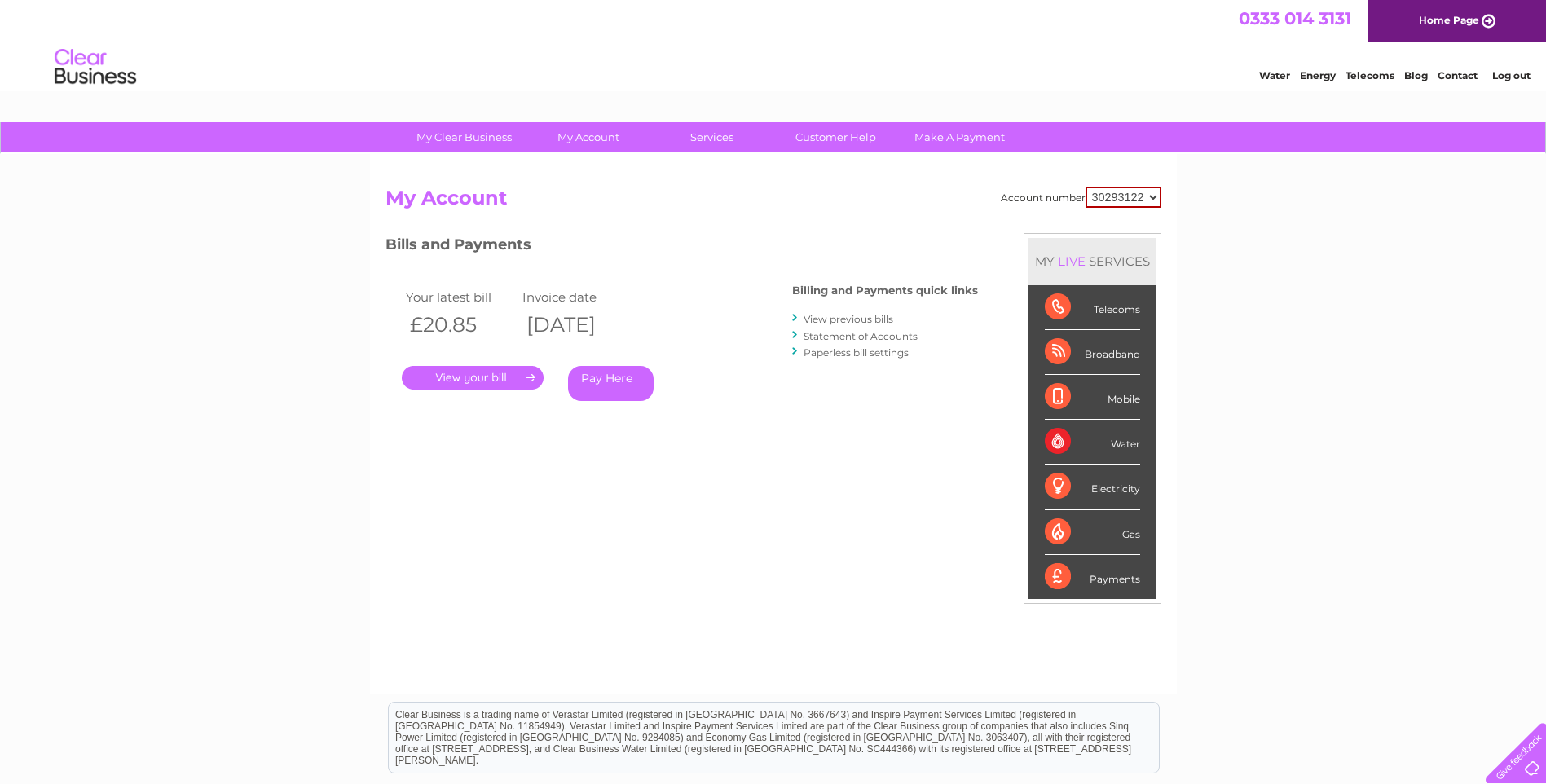
click at [837, 317] on link "View previous bills" at bounding box center [848, 319] width 90 height 12
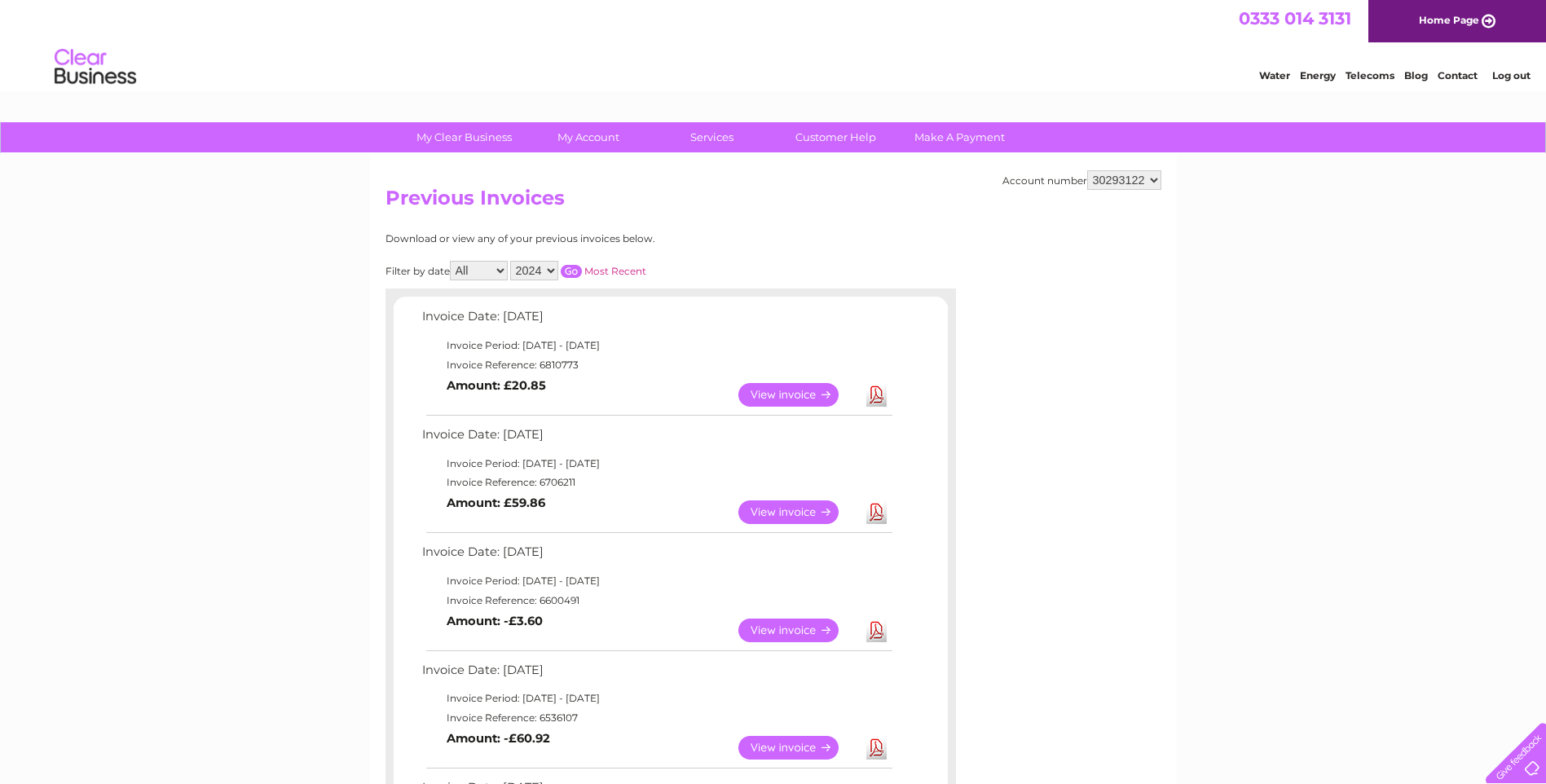
click at [790, 398] on link "View" at bounding box center [798, 394] width 120 height 24
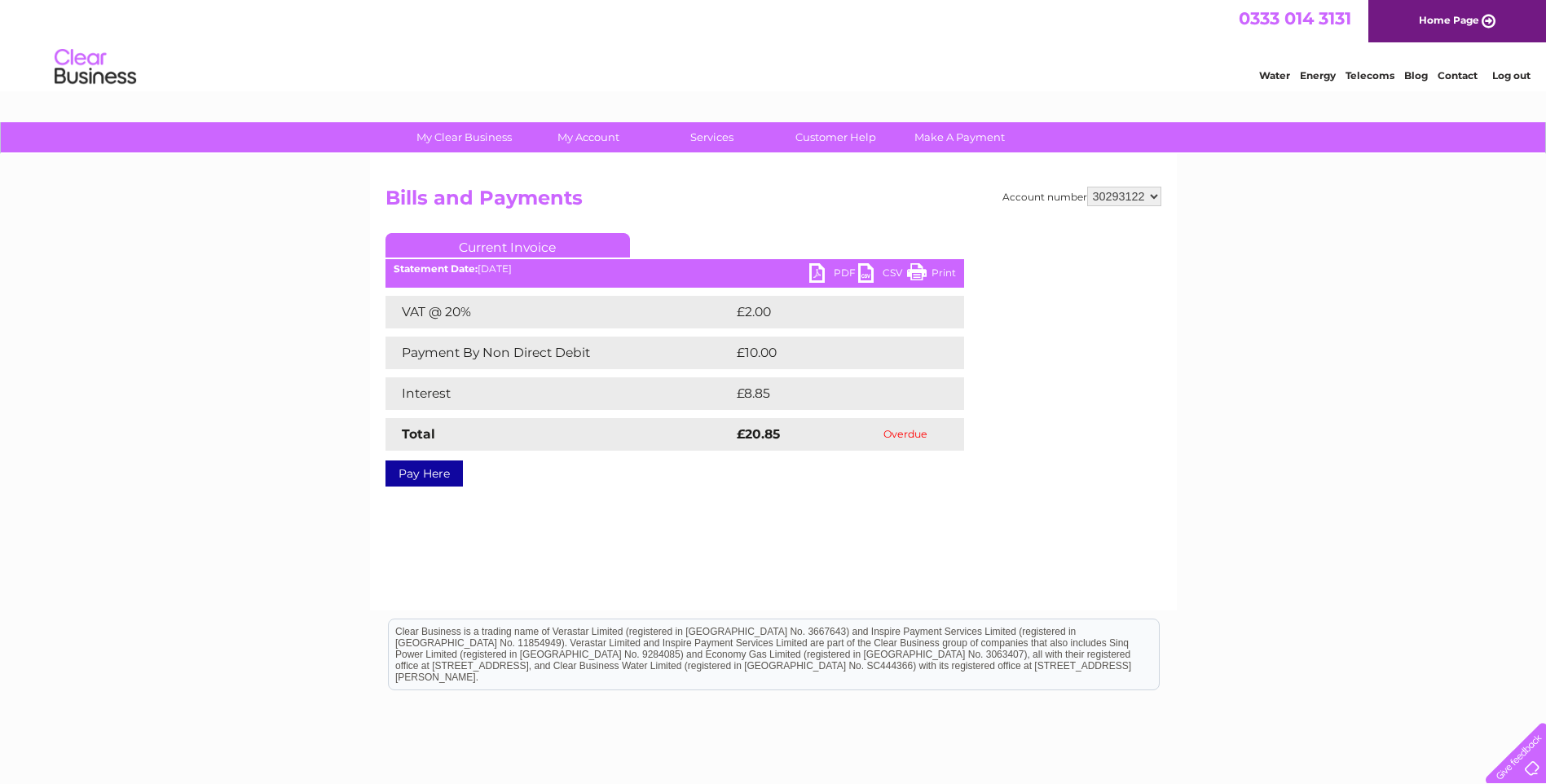
click at [832, 267] on link "PDF" at bounding box center [833, 275] width 49 height 24
